Goal: Task Accomplishment & Management: Use online tool/utility

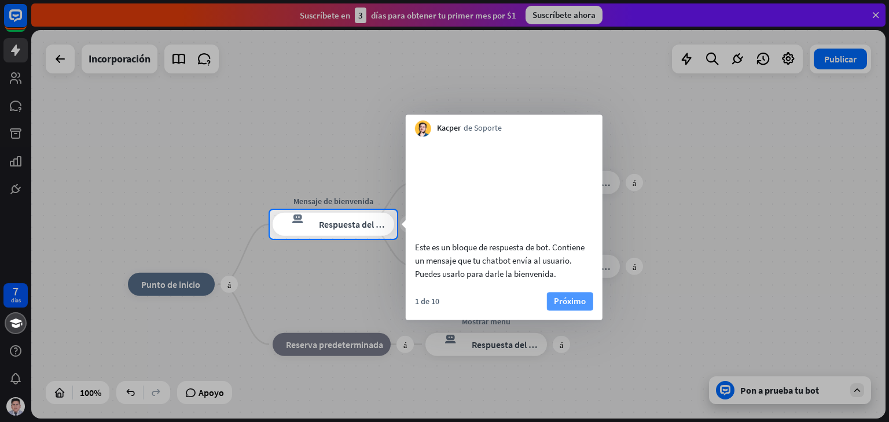
click at [558, 307] on font "Próximo" at bounding box center [570, 301] width 32 height 11
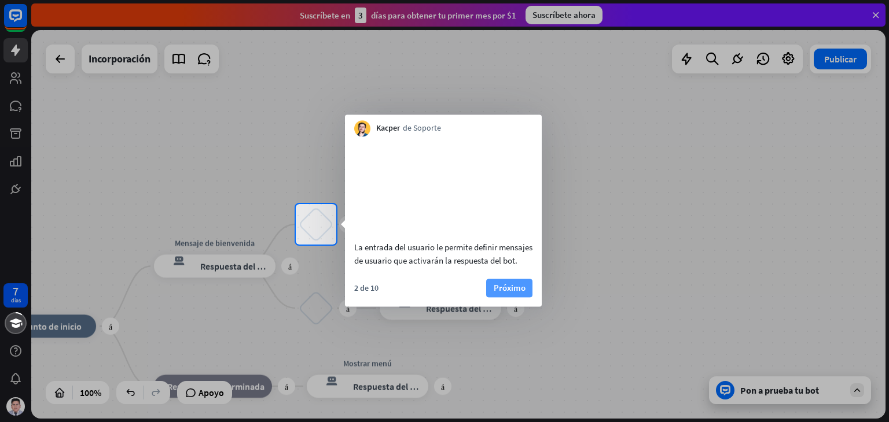
click at [509, 293] on font "Próximo" at bounding box center [510, 287] width 32 height 11
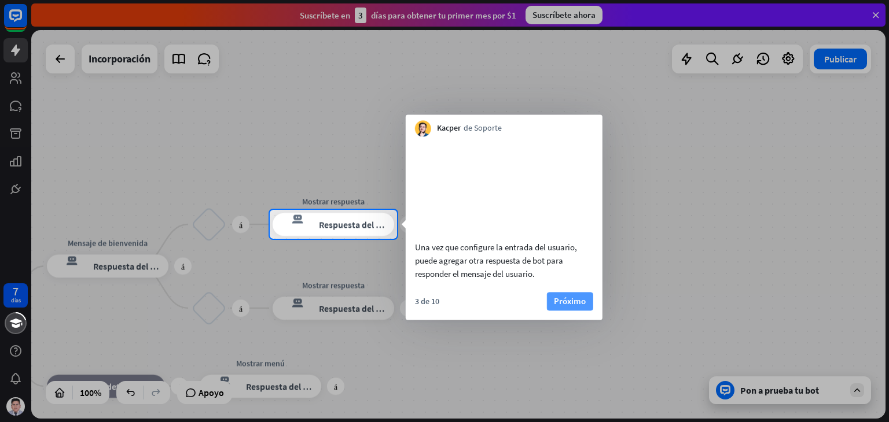
click at [554, 307] on font "Próximo" at bounding box center [570, 301] width 32 height 11
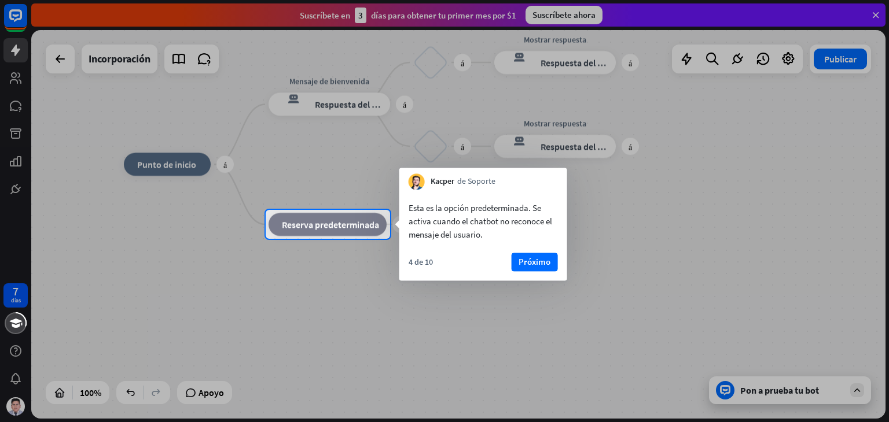
click at [330, 102] on div at bounding box center [444, 105] width 889 height 210
click at [521, 263] on font "Próximo" at bounding box center [535, 261] width 32 height 11
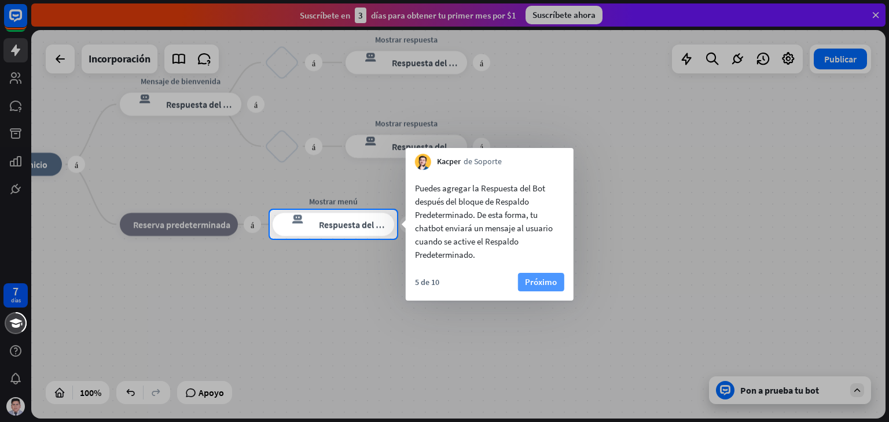
click at [530, 284] on font "Próximo" at bounding box center [541, 282] width 32 height 11
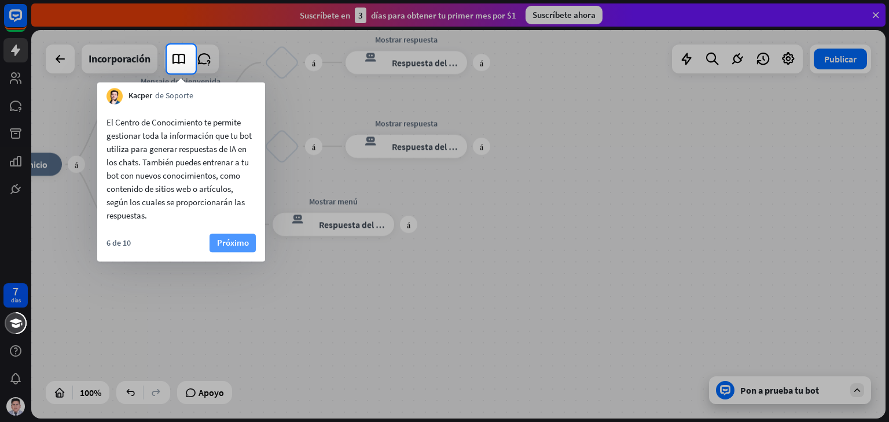
click at [241, 242] on font "Próximo" at bounding box center [233, 242] width 32 height 11
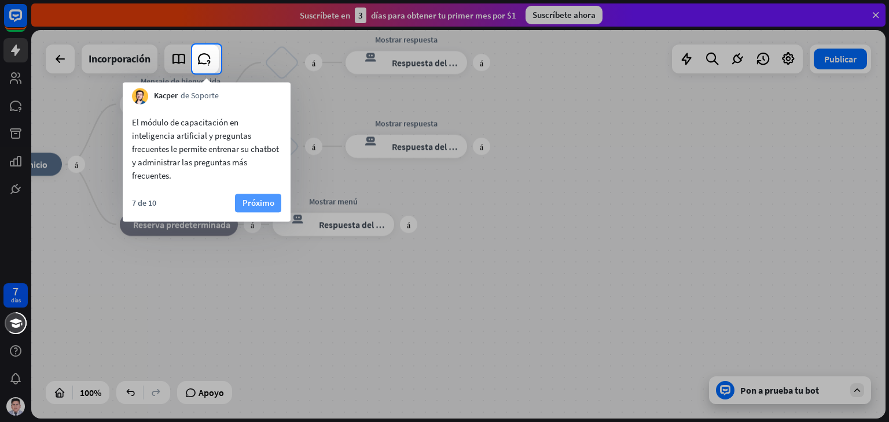
click at [254, 201] on font "Próximo" at bounding box center [258, 202] width 32 height 11
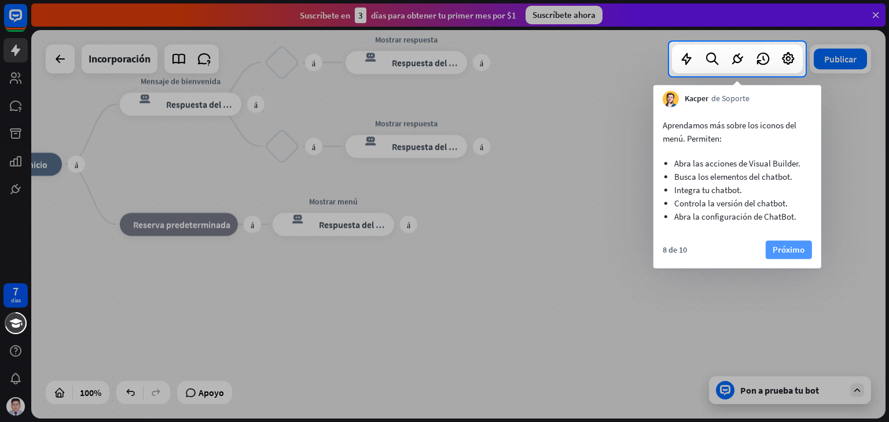
click at [783, 249] on font "Próximo" at bounding box center [789, 249] width 32 height 11
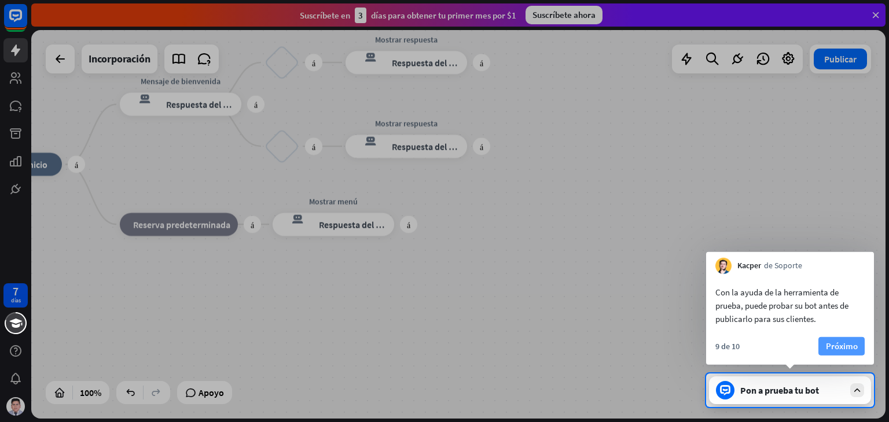
click at [831, 349] on font "Próximo" at bounding box center [842, 346] width 32 height 11
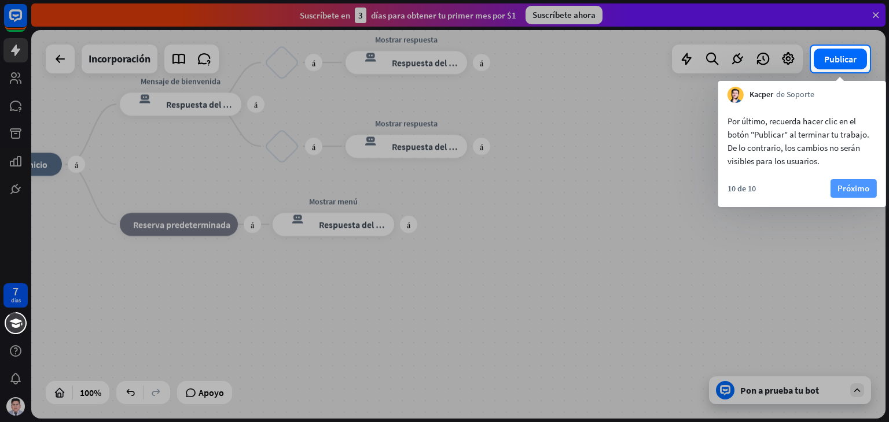
click at [850, 188] on font "Próximo" at bounding box center [853, 188] width 32 height 11
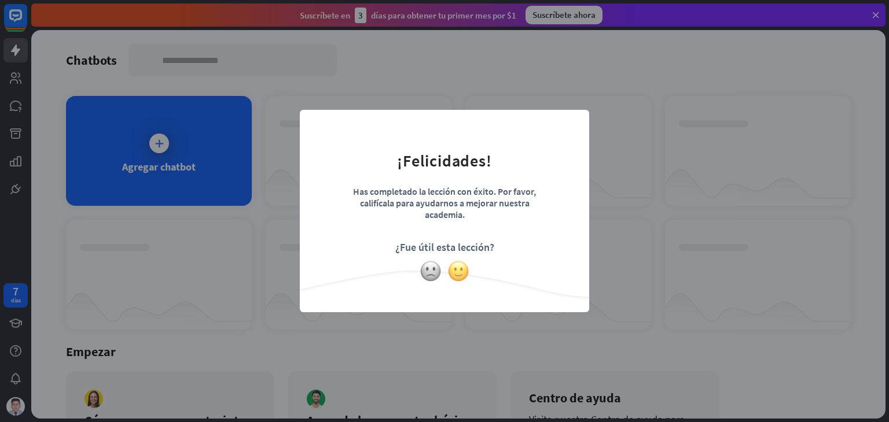
click at [459, 269] on img at bounding box center [458, 271] width 22 height 22
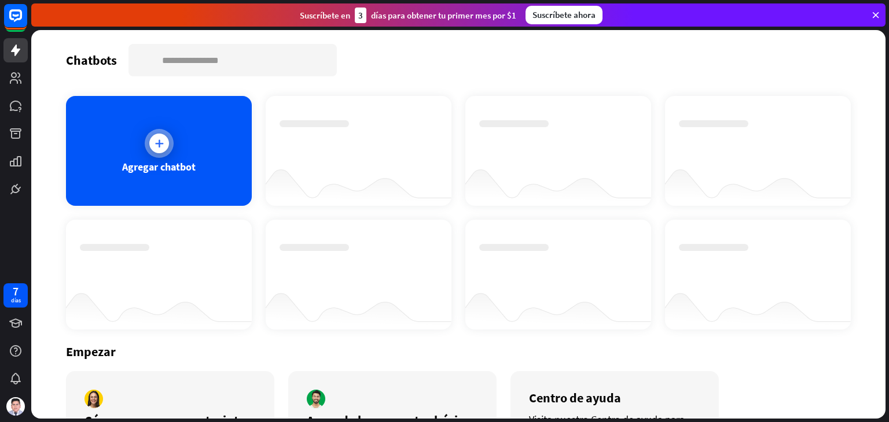
click at [158, 146] on icon at bounding box center [159, 144] width 12 height 12
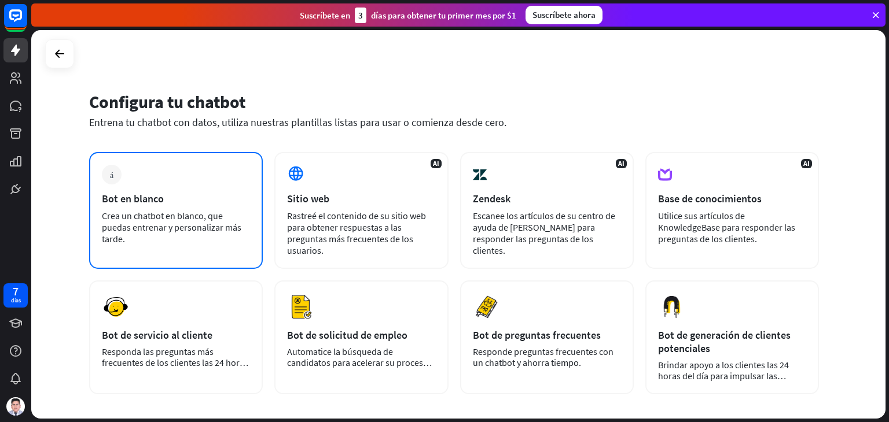
click at [171, 188] on div "más Bot en blanco Crea un chatbot en blanco, que puedas entrenar y personalizar…" at bounding box center [176, 210] width 174 height 117
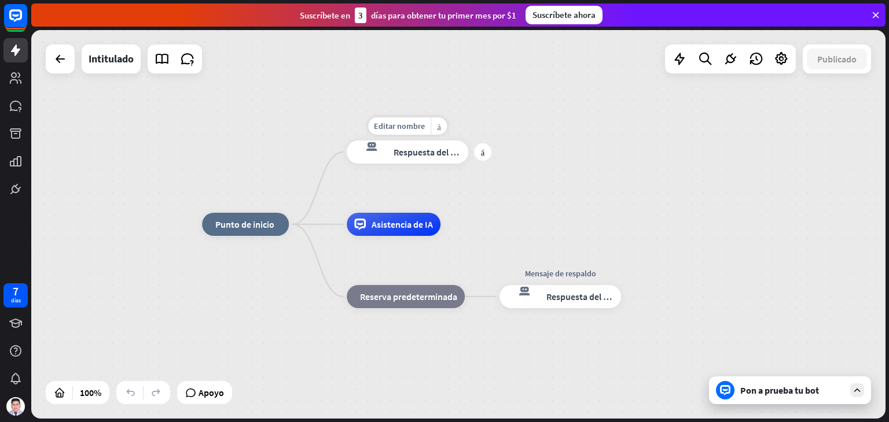
click at [410, 155] on font "Respuesta del bot" at bounding box center [429, 152] width 71 height 12
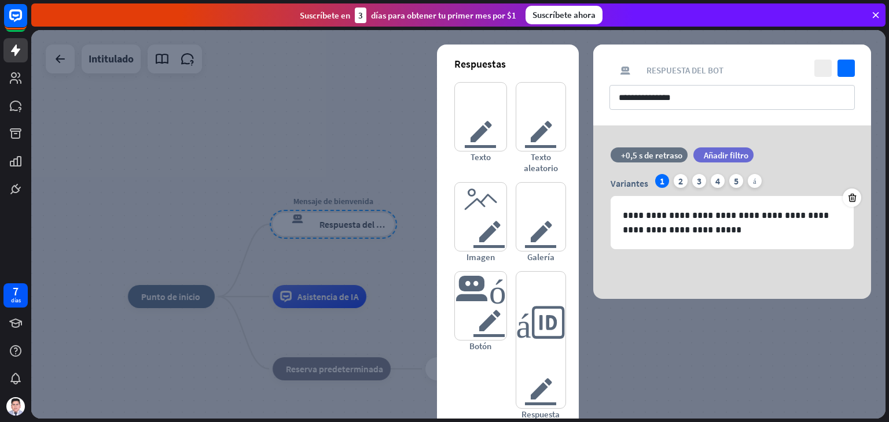
click at [424, 273] on div at bounding box center [458, 224] width 854 height 389
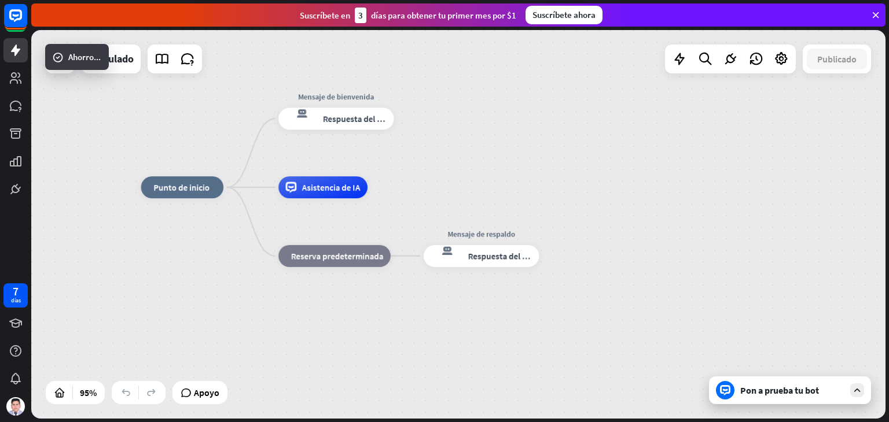
drag, startPoint x: 519, startPoint y: 276, endPoint x: 527, endPoint y: 152, distance: 124.1
click at [525, 151] on div "inicio_2 Punto de inicio Mensaje de bienvenida respuesta del bot de bloqueo Res…" at bounding box center [458, 224] width 854 height 389
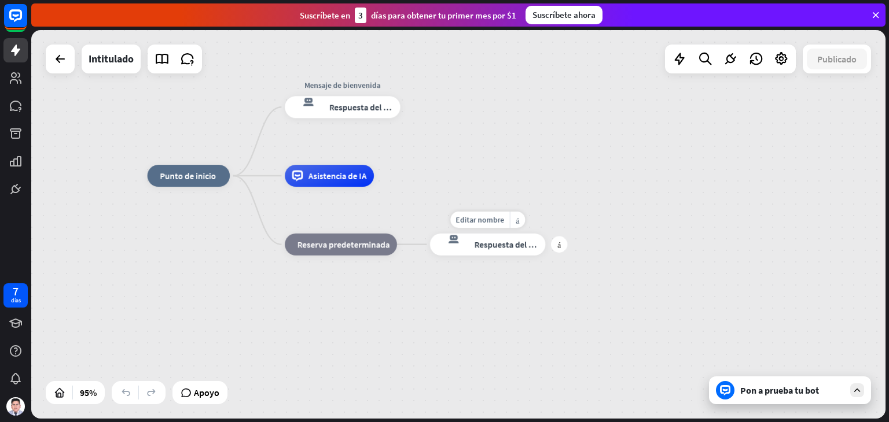
click at [496, 247] on font "Respuesta del bot" at bounding box center [507, 244] width 67 height 11
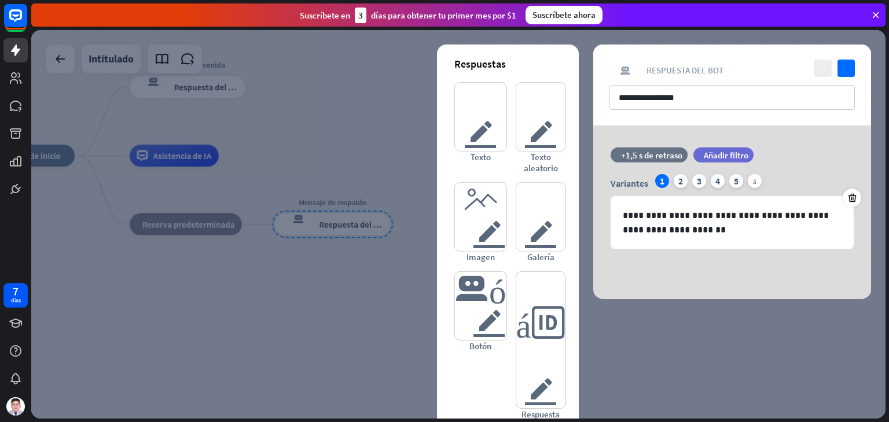
click at [376, 260] on div at bounding box center [458, 224] width 854 height 389
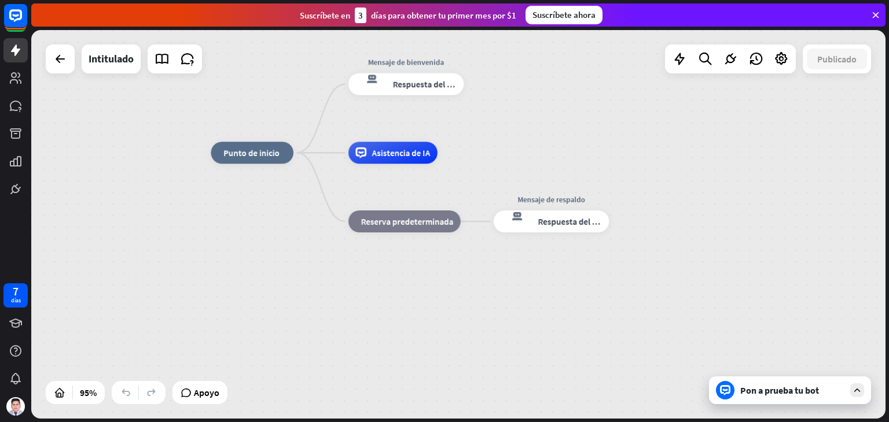
drag, startPoint x: 297, startPoint y: 268, endPoint x: 516, endPoint y: 265, distance: 218.8
click at [516, 265] on div "inicio_2 Punto de inicio Mensaje de bienvenida respuesta del bot de bloqueo Res…" at bounding box center [616, 337] width 811 height 369
click at [400, 150] on font "Asistencia de IA" at bounding box center [401, 153] width 58 height 11
click at [413, 233] on div "Editar nombre más_horiz más bloque_de_retroceso Reserva predeterminada" at bounding box center [404, 222] width 112 height 22
click at [267, 154] on font "Punto de inicio" at bounding box center [251, 153] width 56 height 11
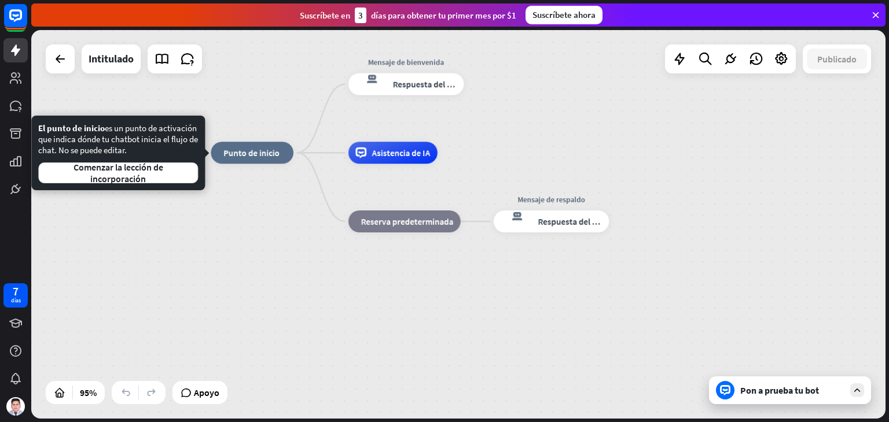
click at [248, 205] on div "Editar nombre más_horiz inicio_2 Punto de inicio Mensaje de bienvenida respuest…" at bounding box center [616, 337] width 811 height 369
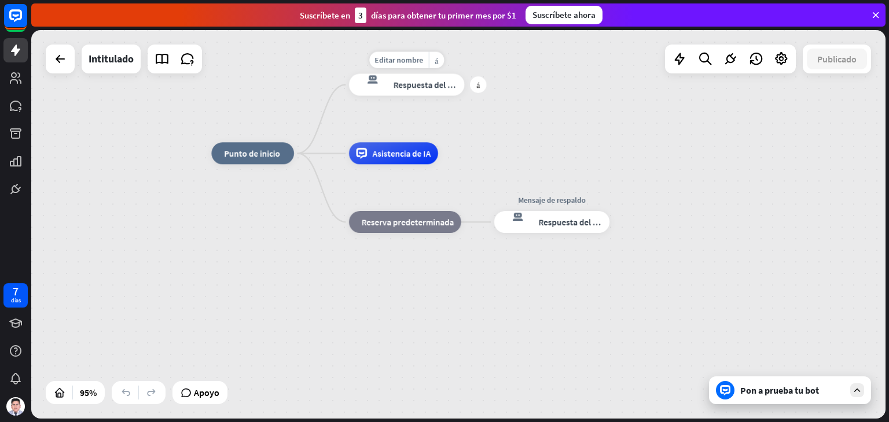
click at [367, 86] on icon "respuesta del bot de bloqueo" at bounding box center [371, 85] width 31 height 22
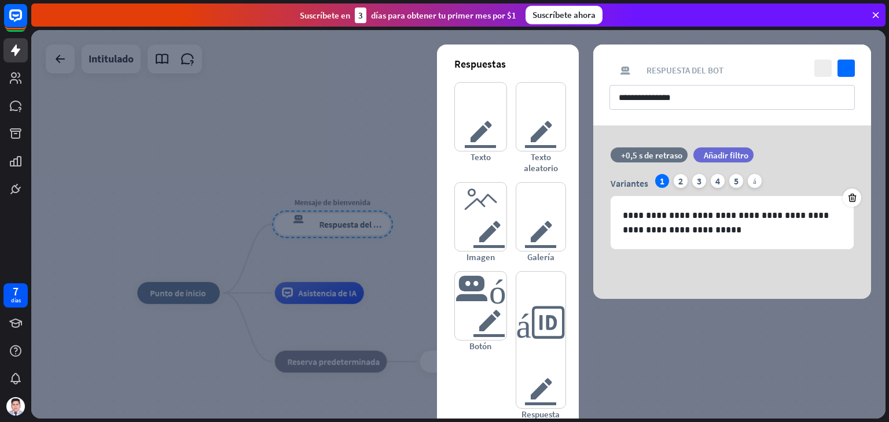
click at [370, 135] on div at bounding box center [458, 224] width 854 height 389
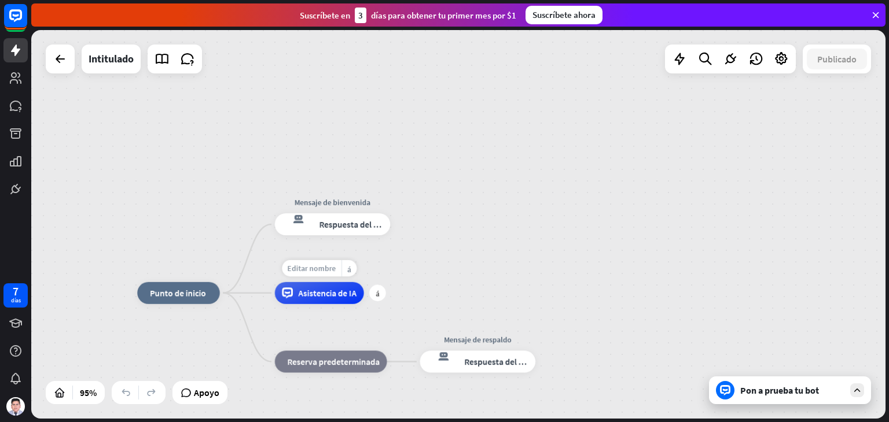
click at [326, 267] on font "Editar nombre" at bounding box center [312, 268] width 49 height 10
click at [332, 296] on font "Asistencia de IA" at bounding box center [328, 293] width 58 height 11
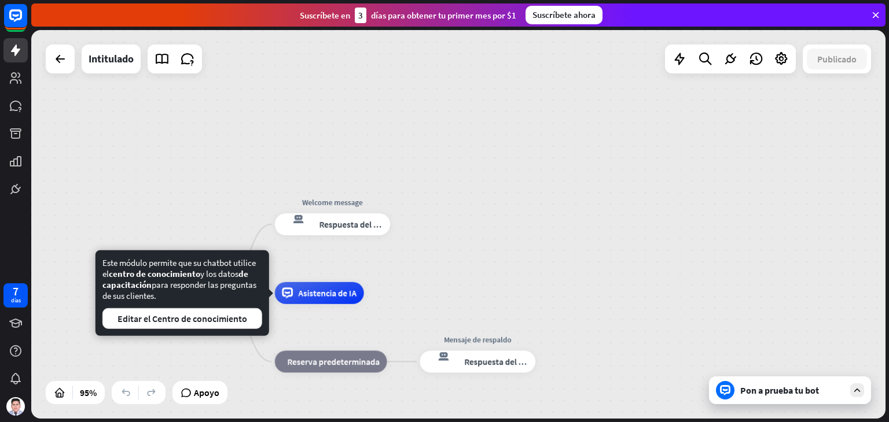
click at [275, 187] on div "inicio_2 Punto de inicio Edit name more_horiz Welcome message respuesta del bot…" at bounding box center [458, 224] width 854 height 389
